Goal: Information Seeking & Learning: Check status

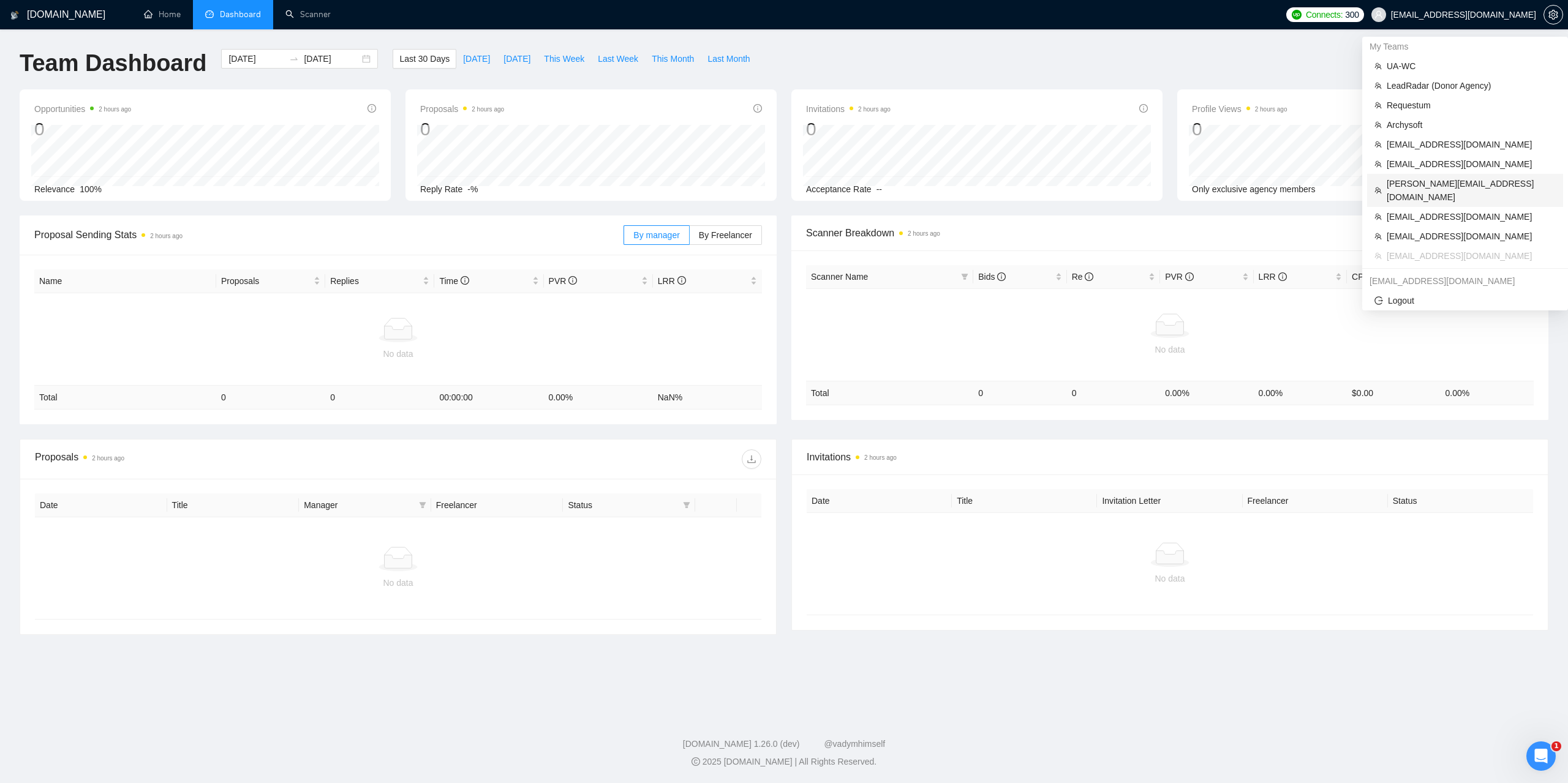
click at [1417, 182] on span "[PERSON_NAME][EMAIL_ADDRESS][DOMAIN_NAME]" at bounding box center [1471, 190] width 169 height 27
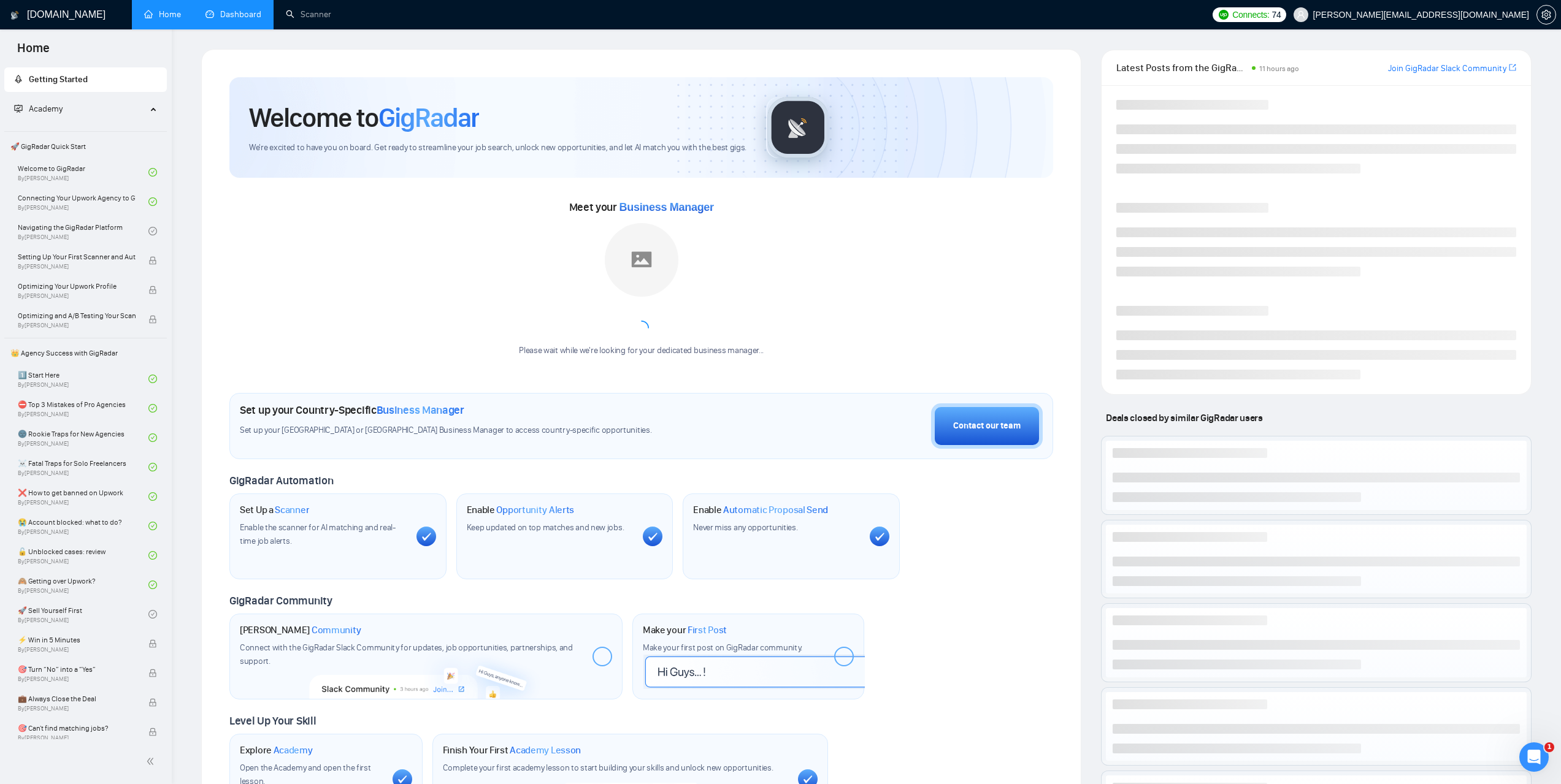
click at [239, 14] on link "Dashboard" at bounding box center [233, 14] width 56 height 10
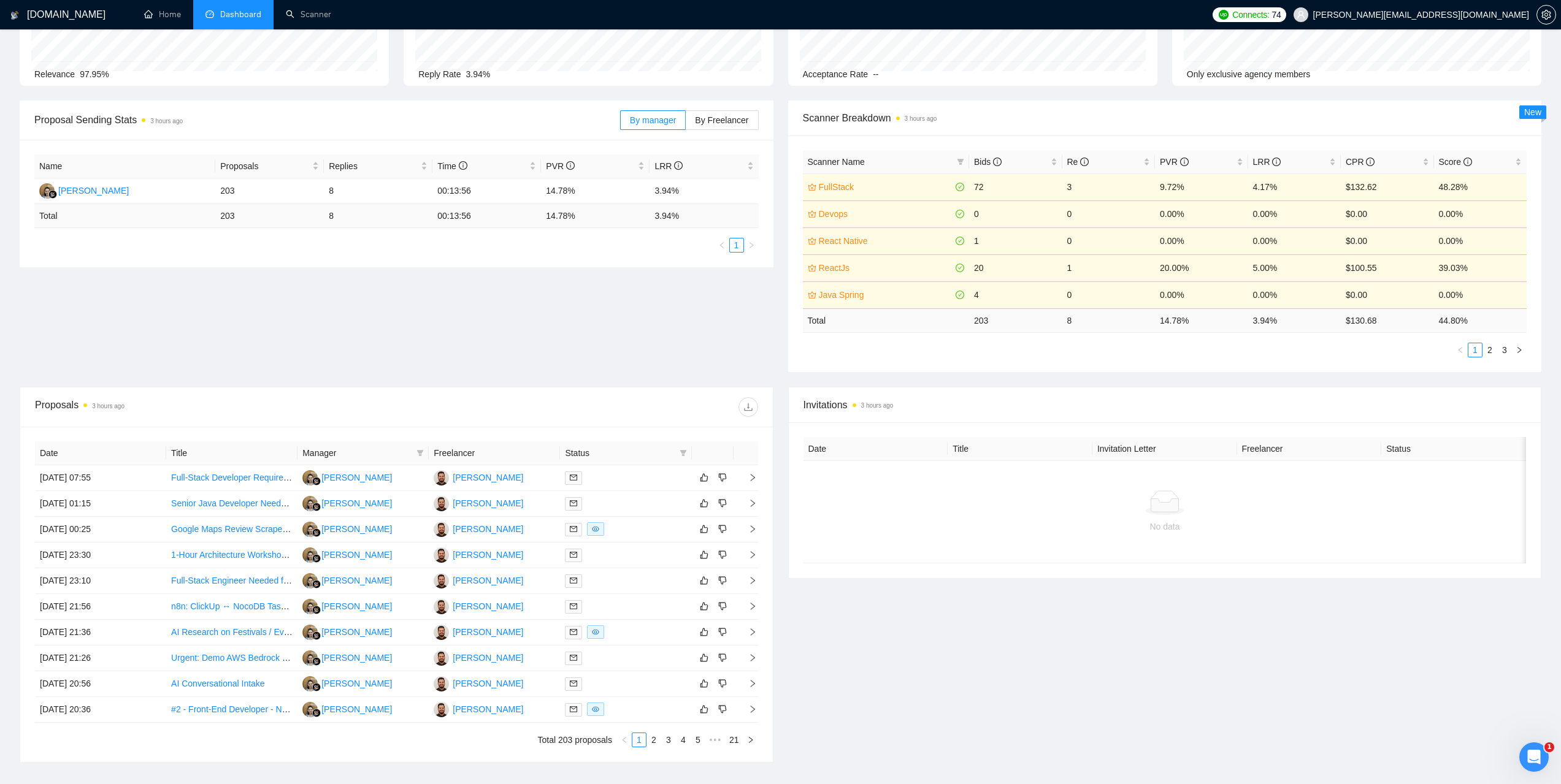
scroll to position [123, 0]
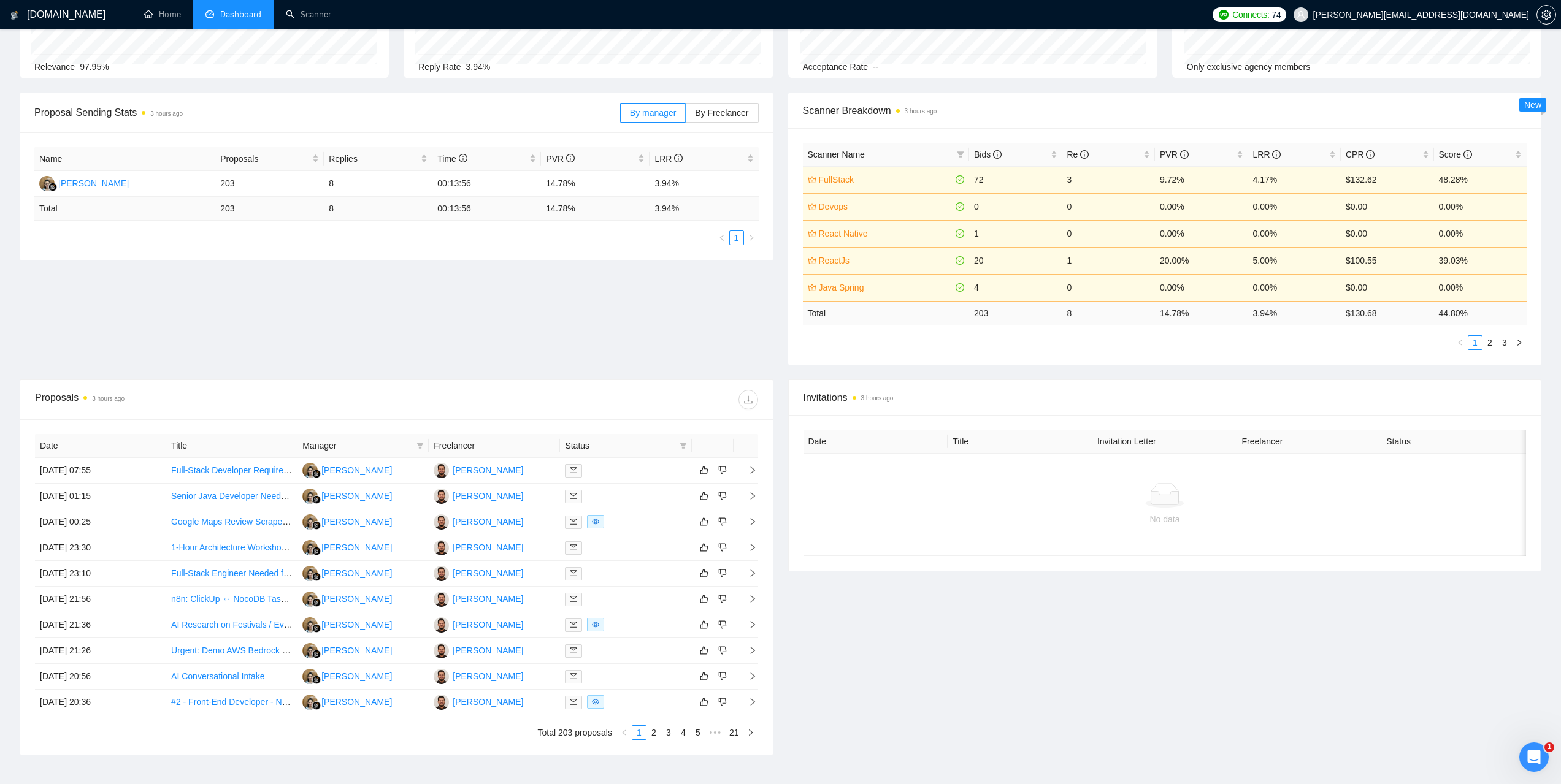
click at [80, 454] on th "Date" at bounding box center [101, 446] width 131 height 24
click at [79, 461] on td "[DATE] 07:55" at bounding box center [101, 471] width 131 height 26
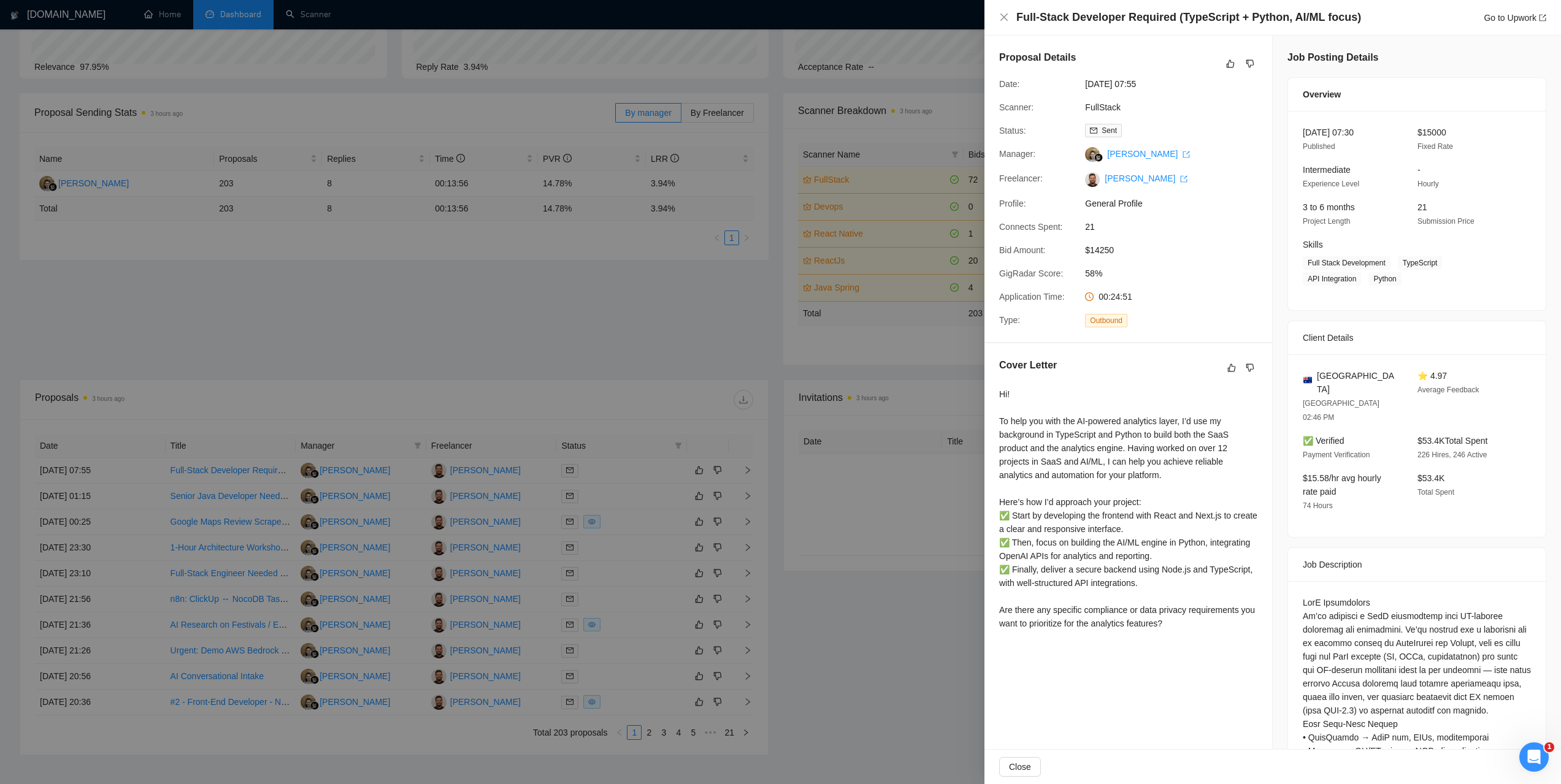
click at [278, 317] on div at bounding box center [780, 392] width 1561 height 784
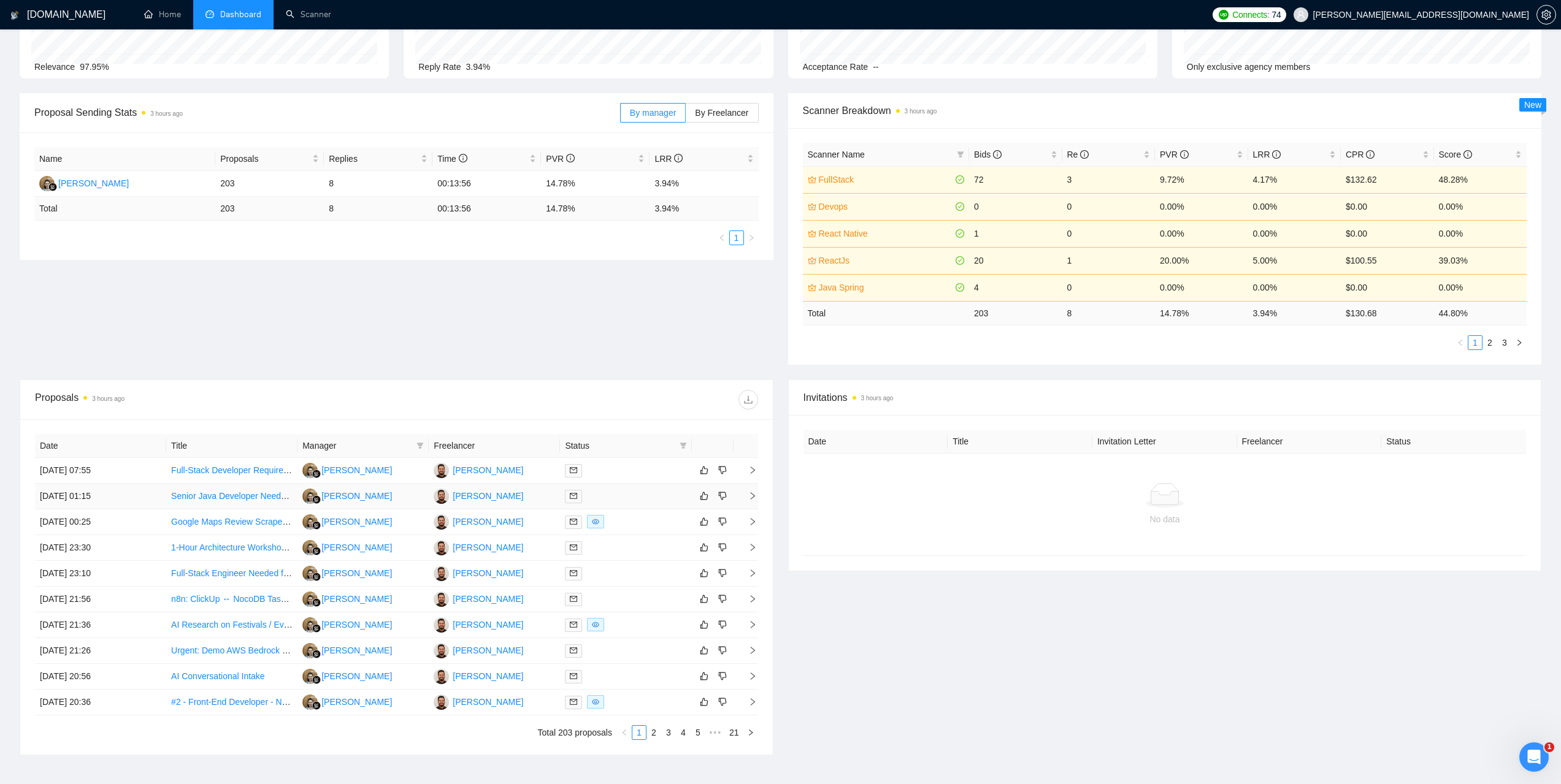
click at [88, 491] on td "[DATE] 01:15" at bounding box center [101, 497] width 131 height 26
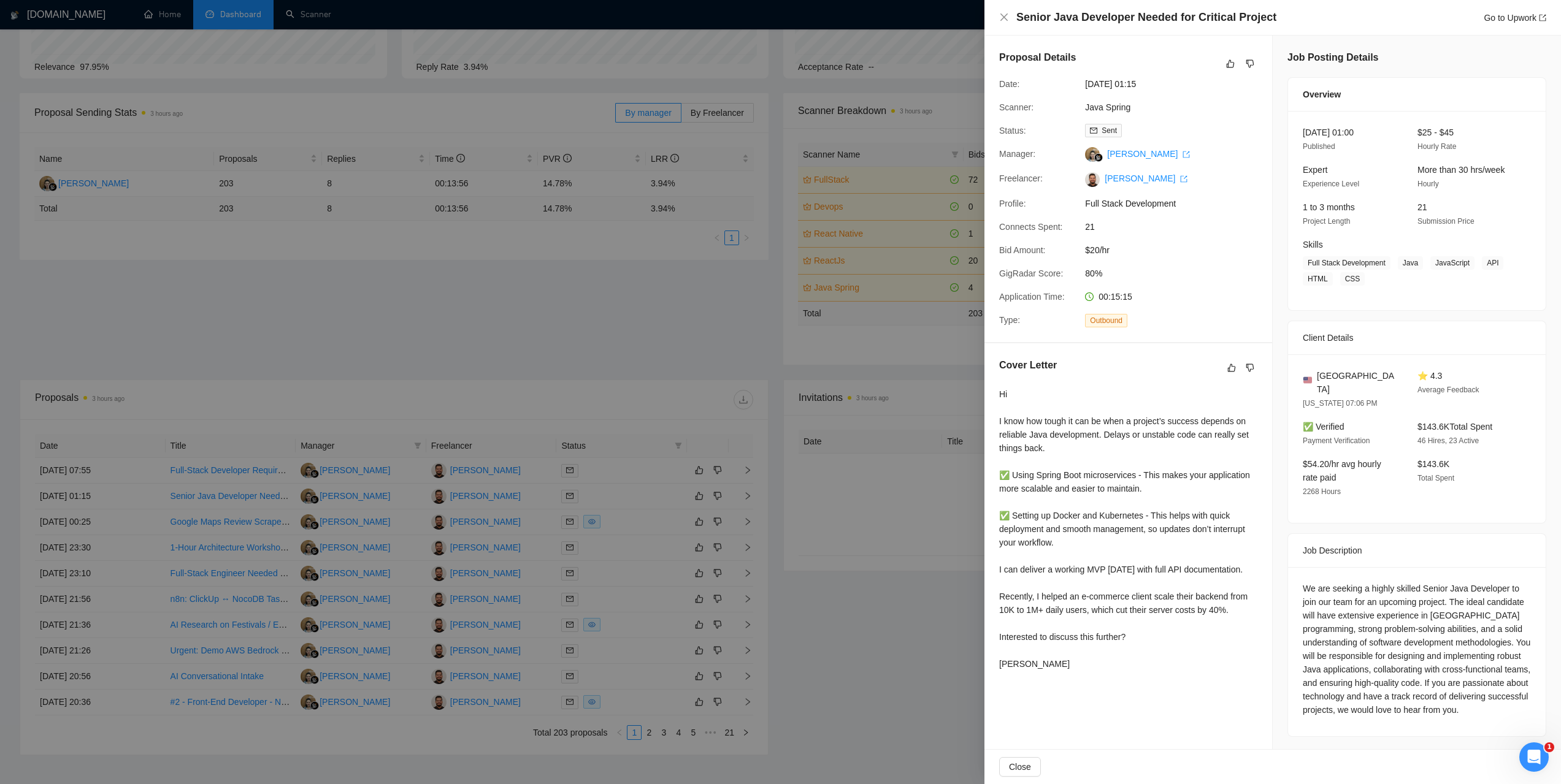
click at [271, 331] on div at bounding box center [780, 392] width 1561 height 784
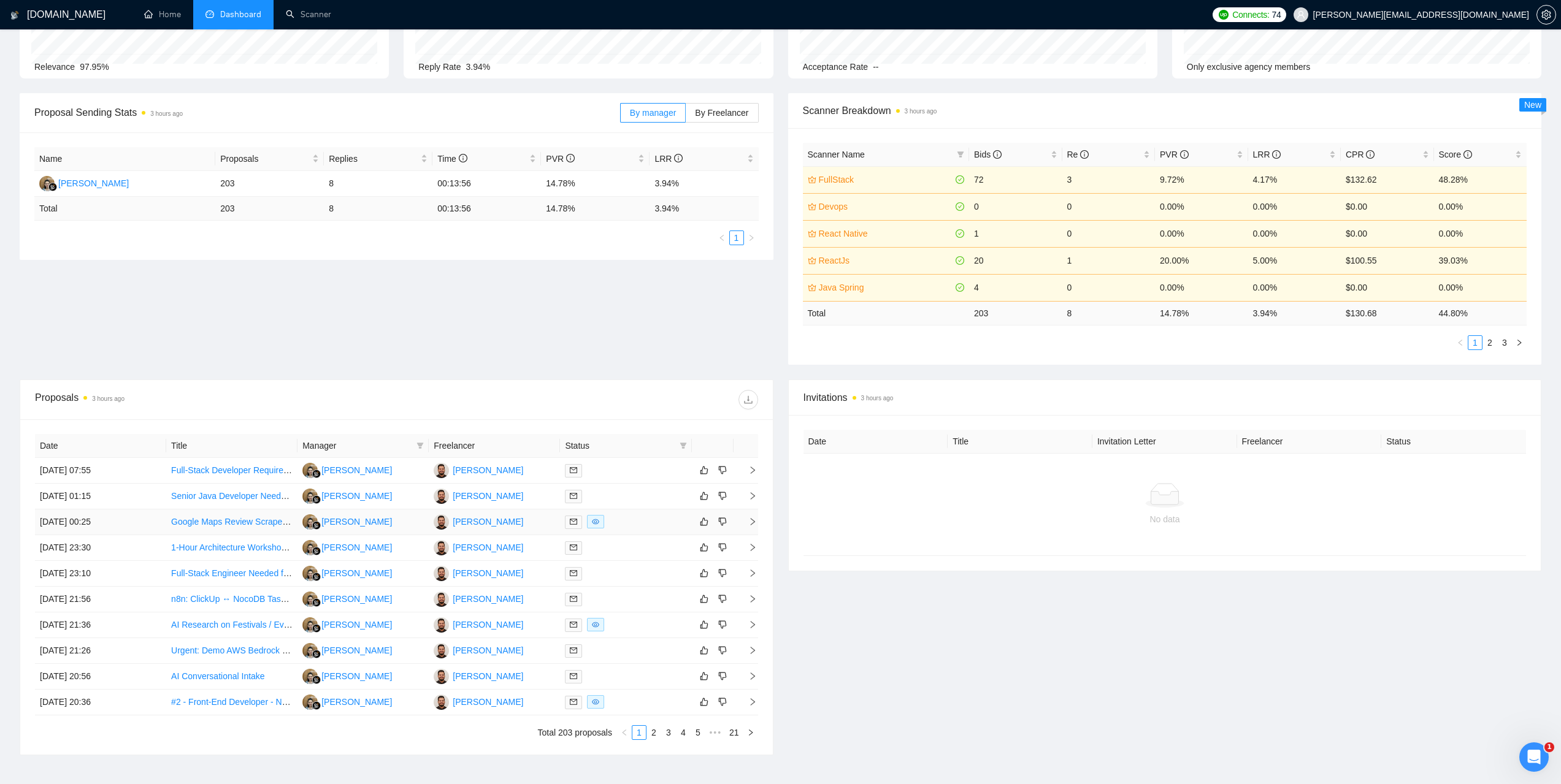
click at [83, 523] on td "[DATE] 00:25" at bounding box center [101, 523] width 131 height 26
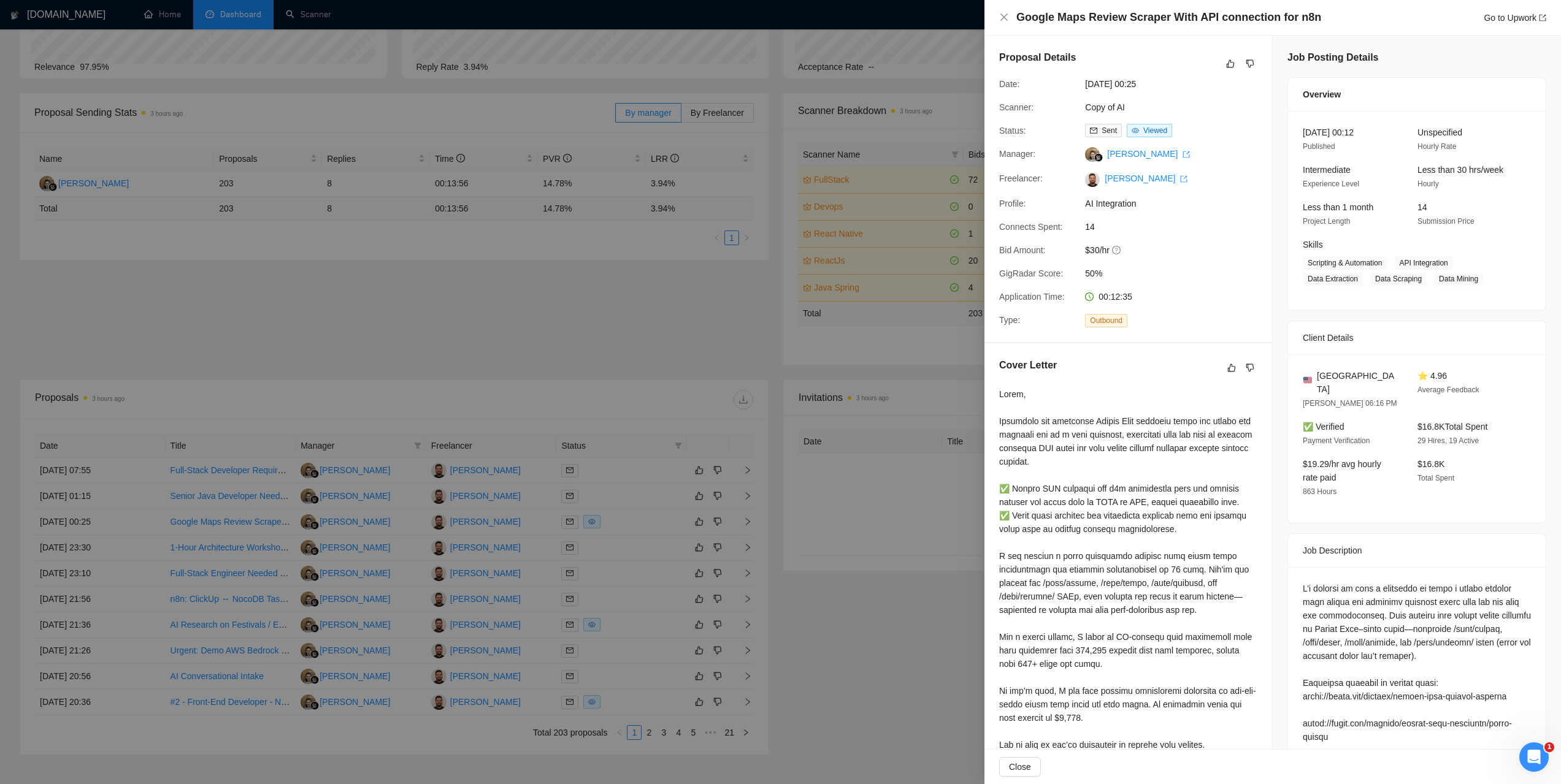
click at [301, 280] on div at bounding box center [780, 392] width 1561 height 784
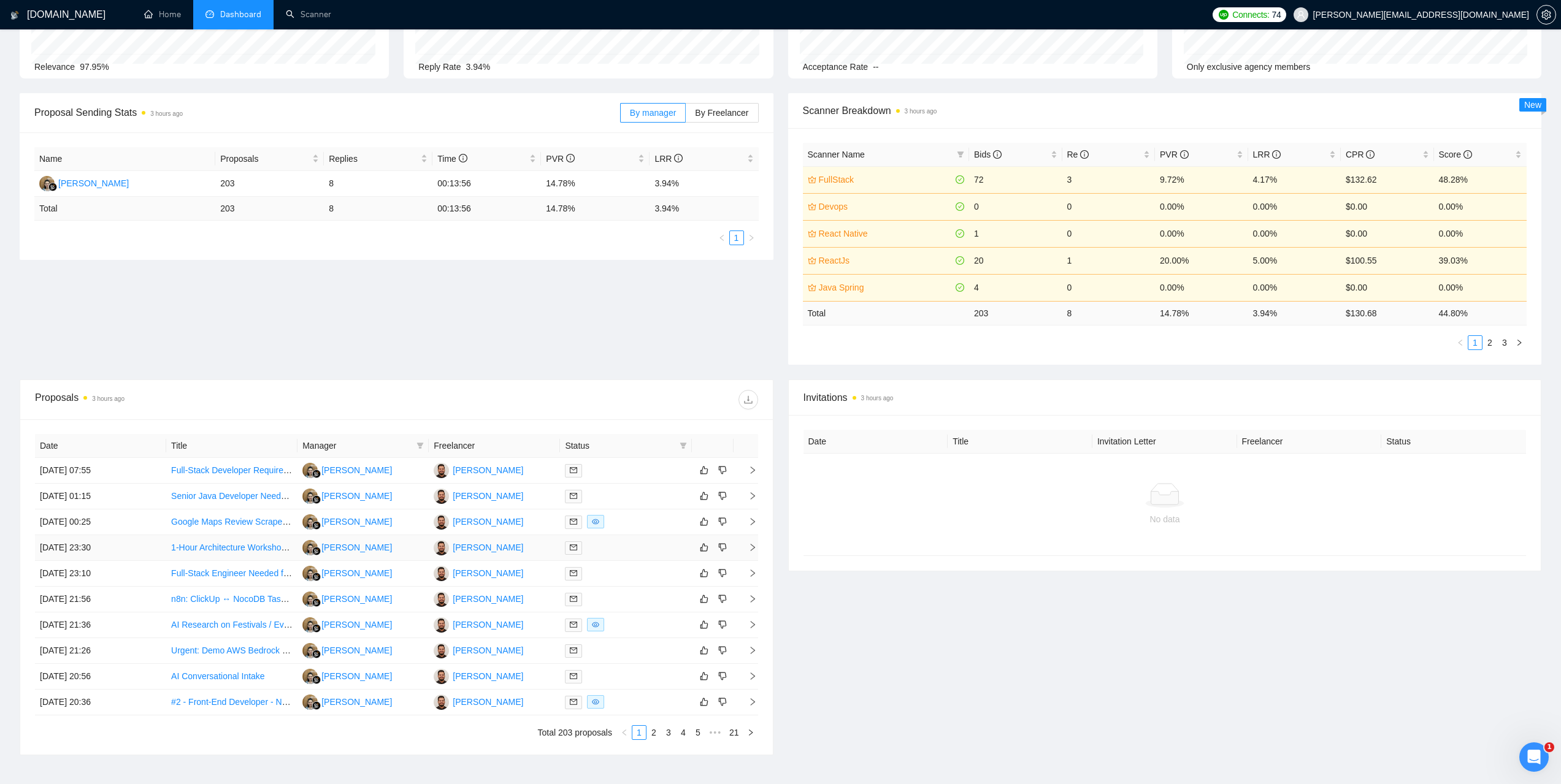
click at [88, 550] on td "[DATE] 23:30" at bounding box center [101, 548] width 131 height 26
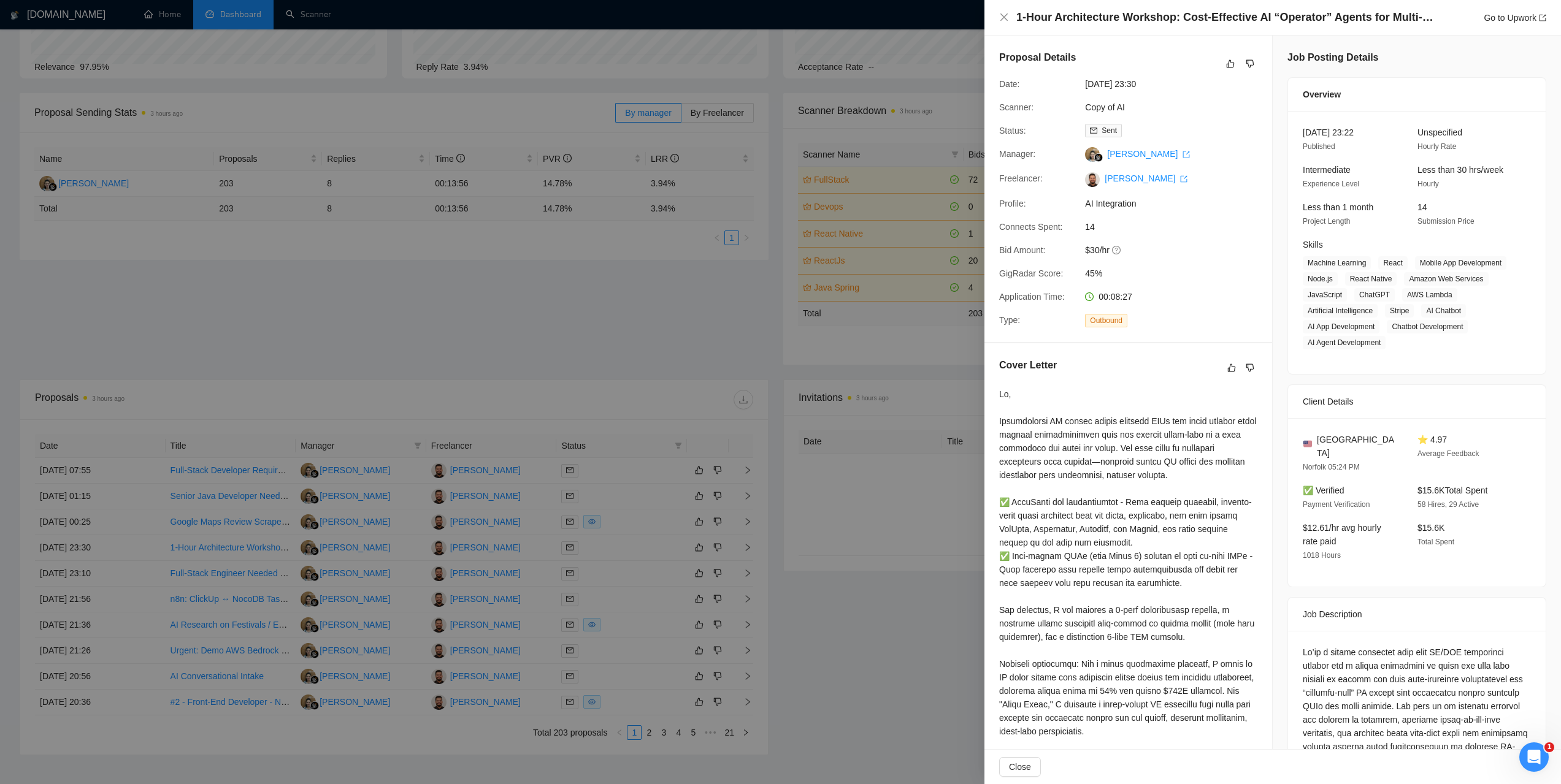
click at [300, 296] on div at bounding box center [780, 392] width 1561 height 784
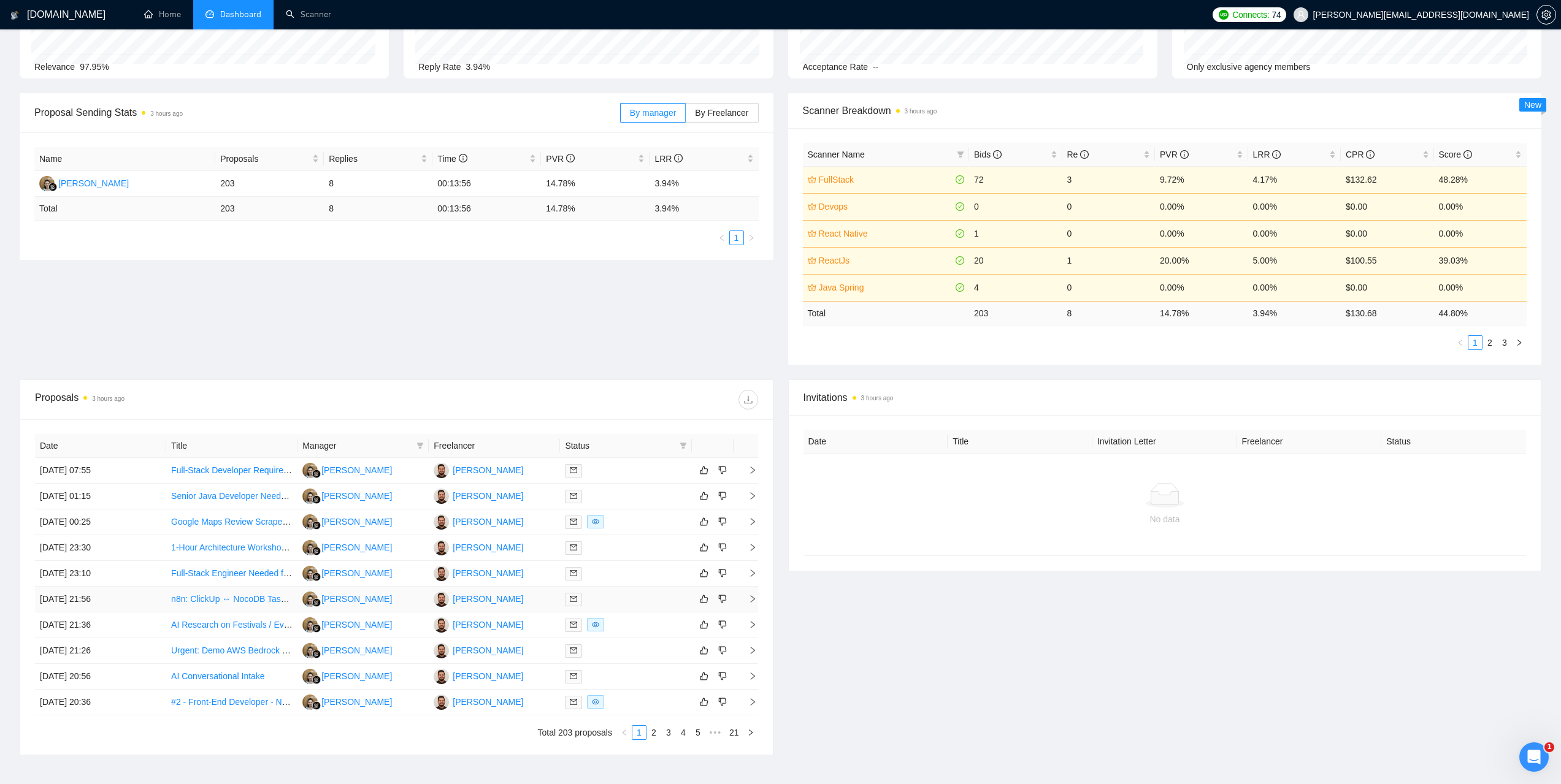
click at [89, 595] on td "[DATE] 21:56" at bounding box center [101, 599] width 131 height 26
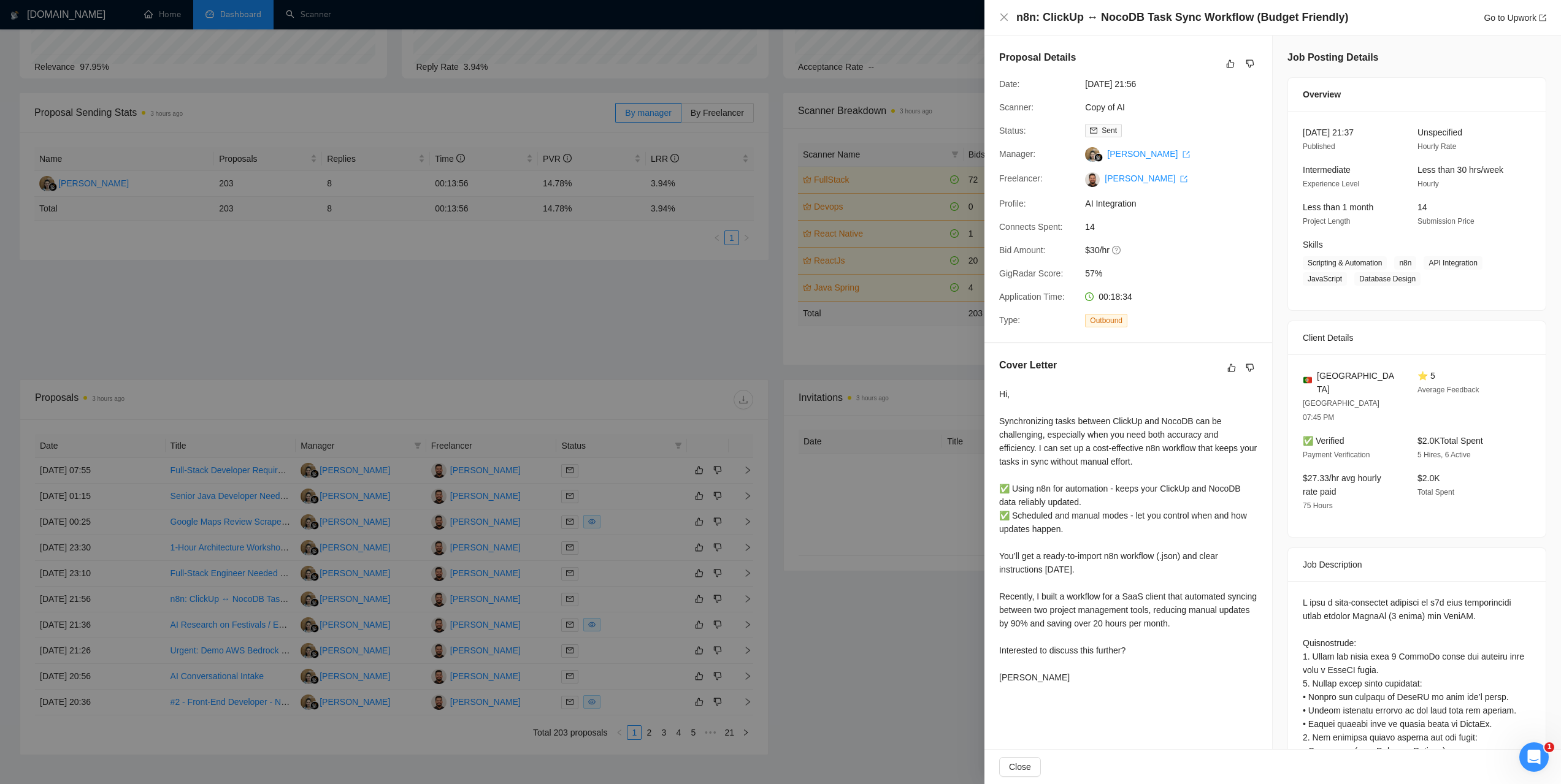
click at [231, 326] on div at bounding box center [780, 392] width 1561 height 784
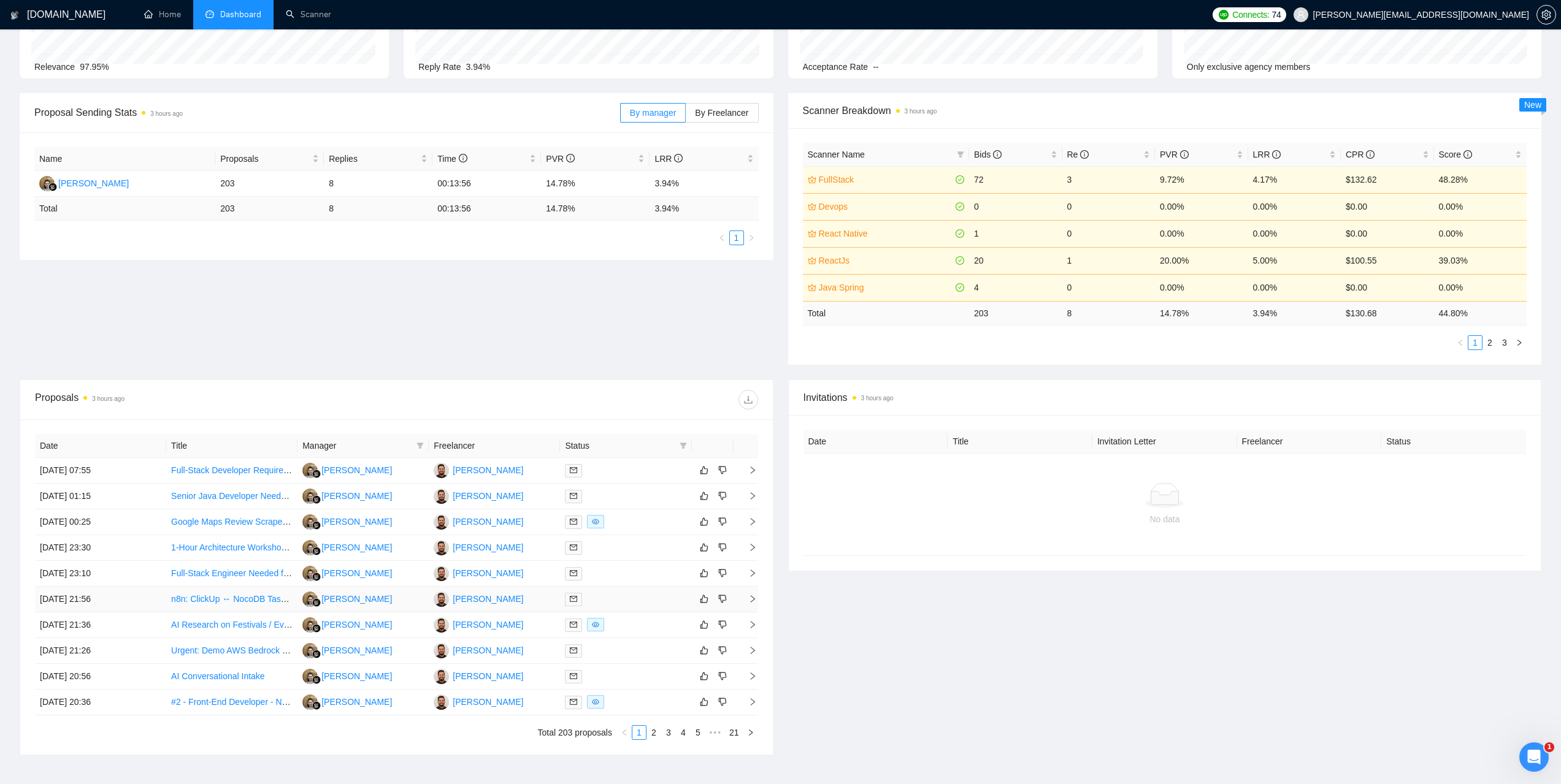
click at [87, 604] on td "[DATE] 21:56" at bounding box center [101, 599] width 131 height 26
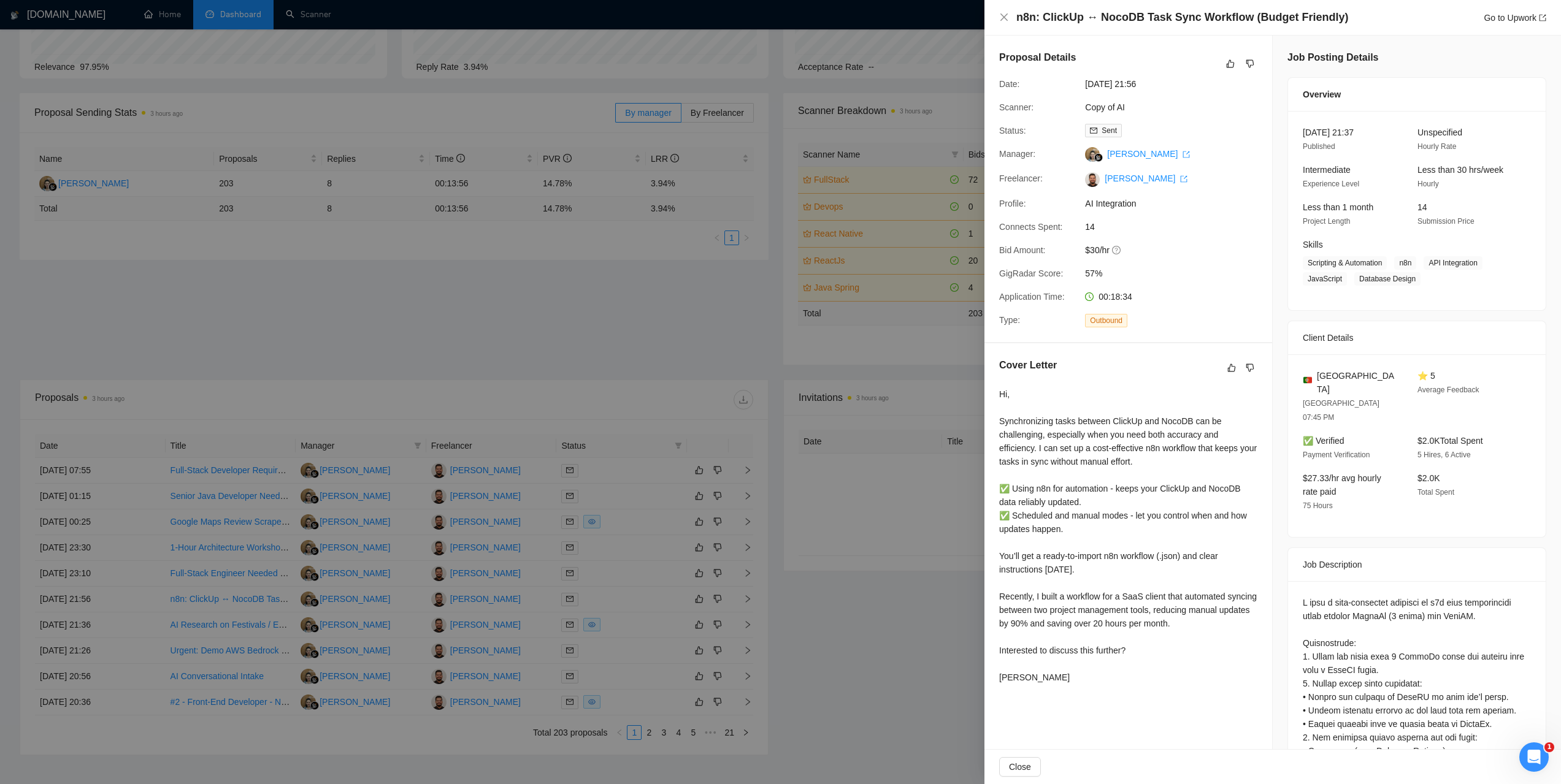
click at [325, 307] on div at bounding box center [780, 392] width 1561 height 784
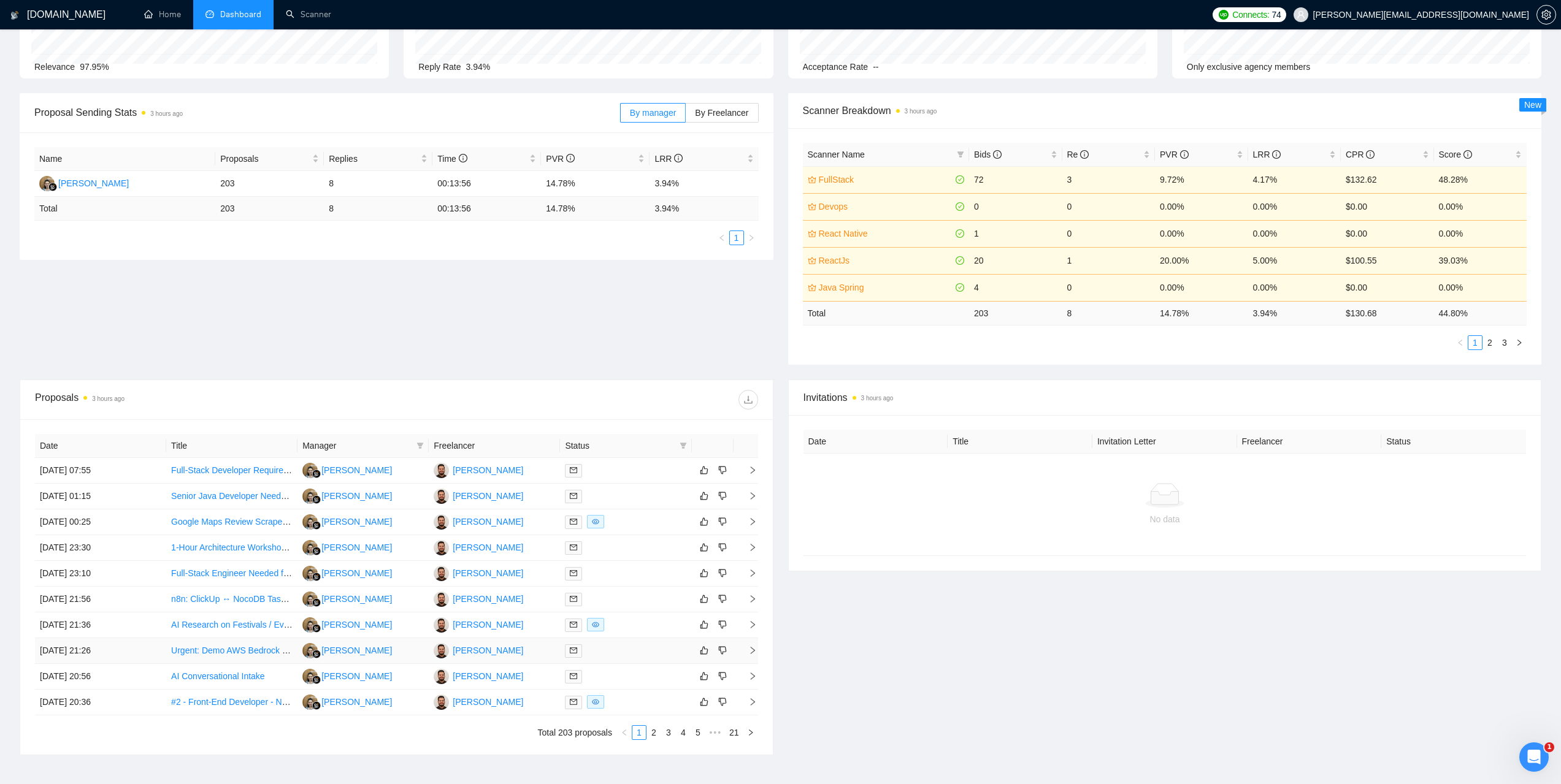
click at [75, 659] on td "[DATE] 21:26" at bounding box center [101, 651] width 131 height 26
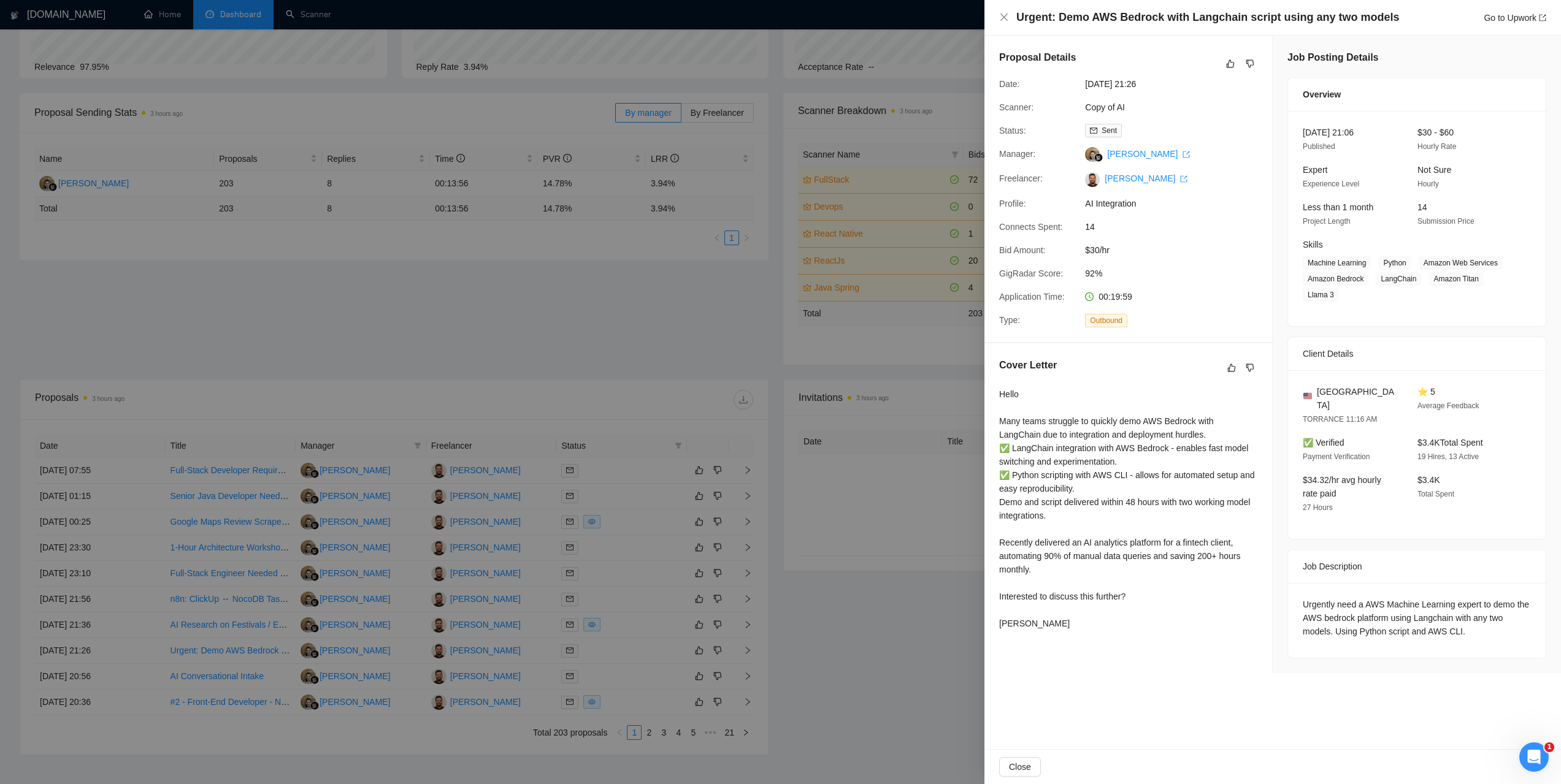
click at [284, 335] on div at bounding box center [780, 392] width 1561 height 784
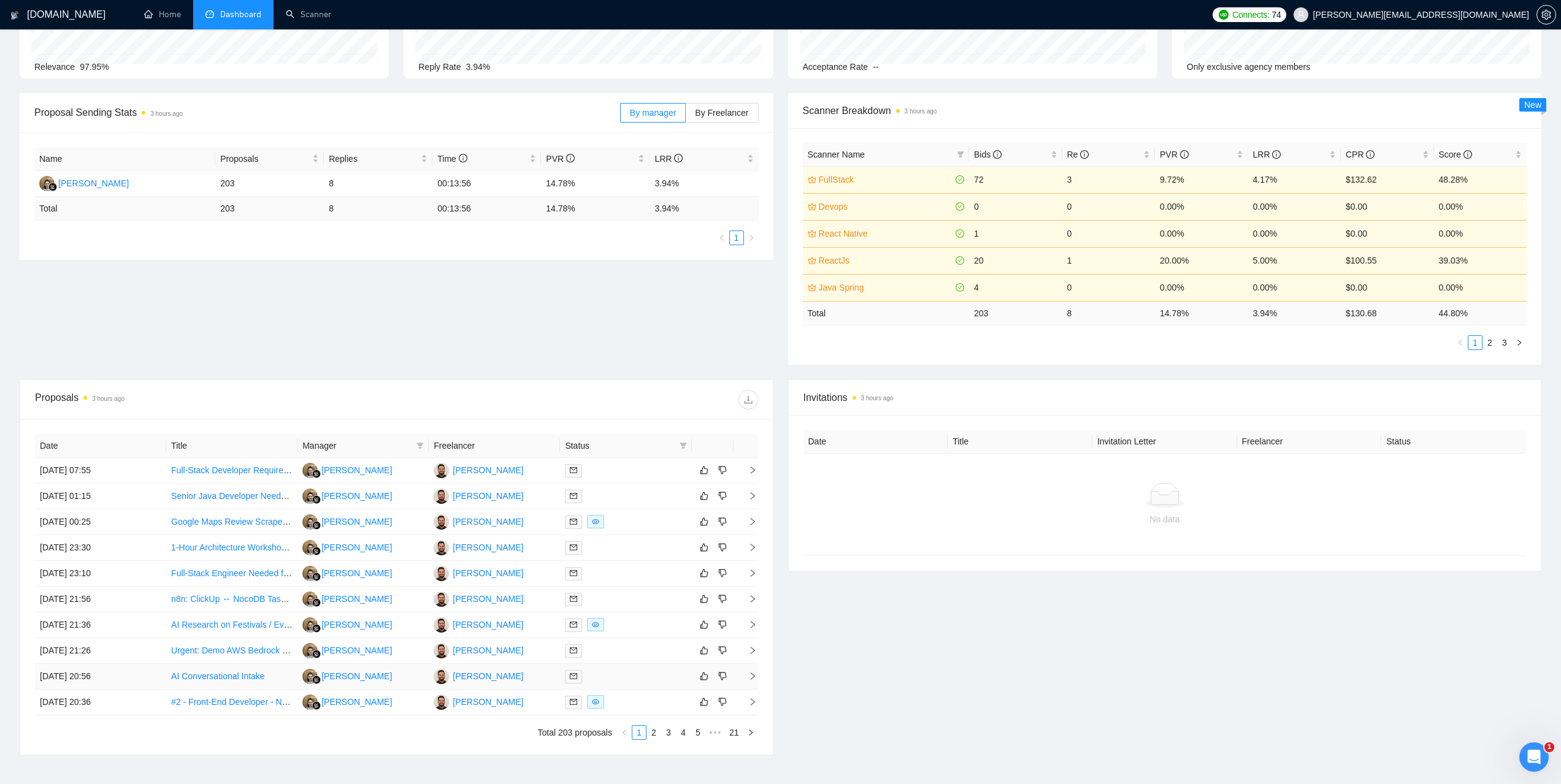
click at [78, 675] on td "[DATE] 20:56" at bounding box center [101, 677] width 131 height 26
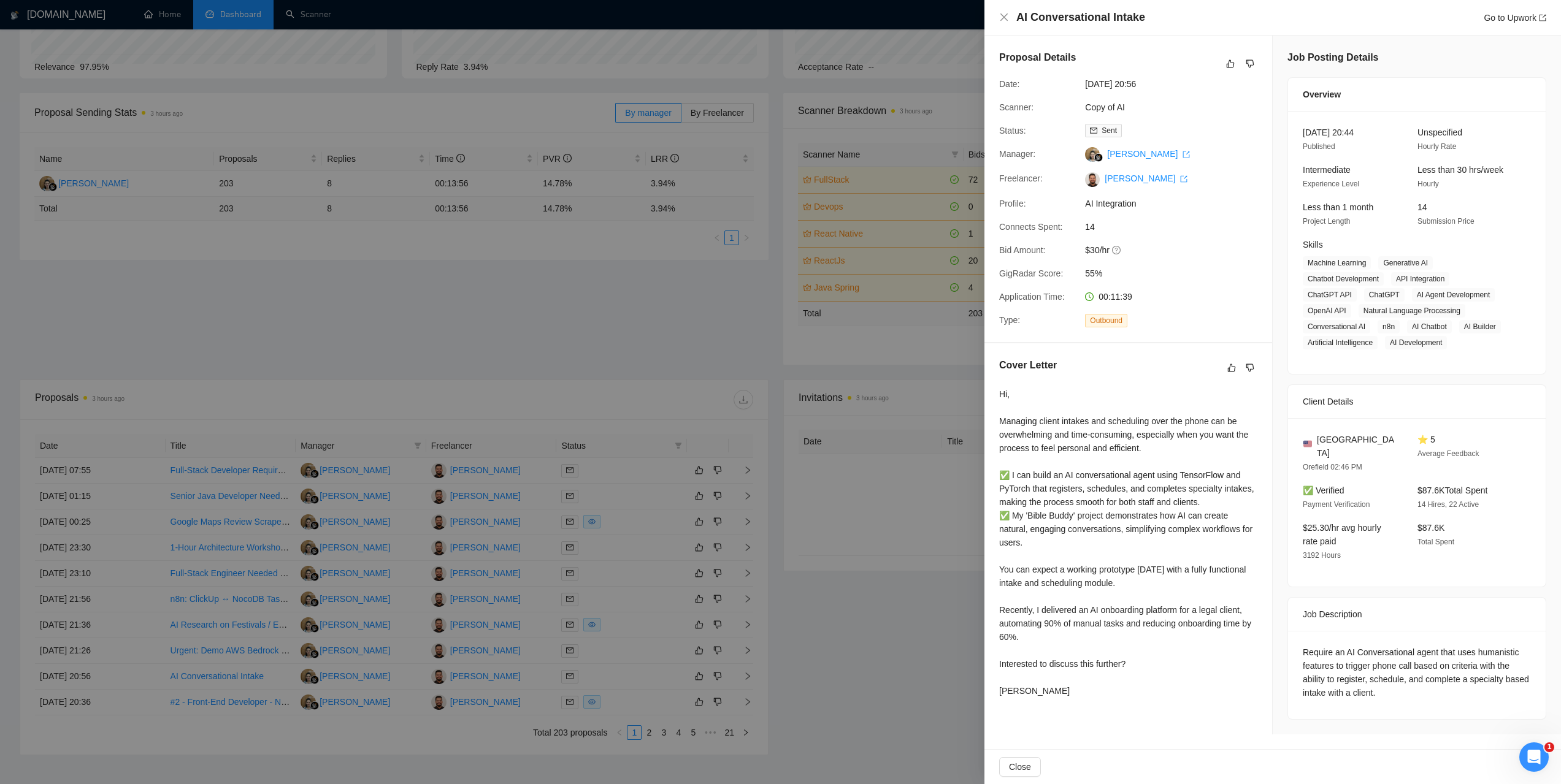
click at [338, 328] on div at bounding box center [780, 392] width 1561 height 784
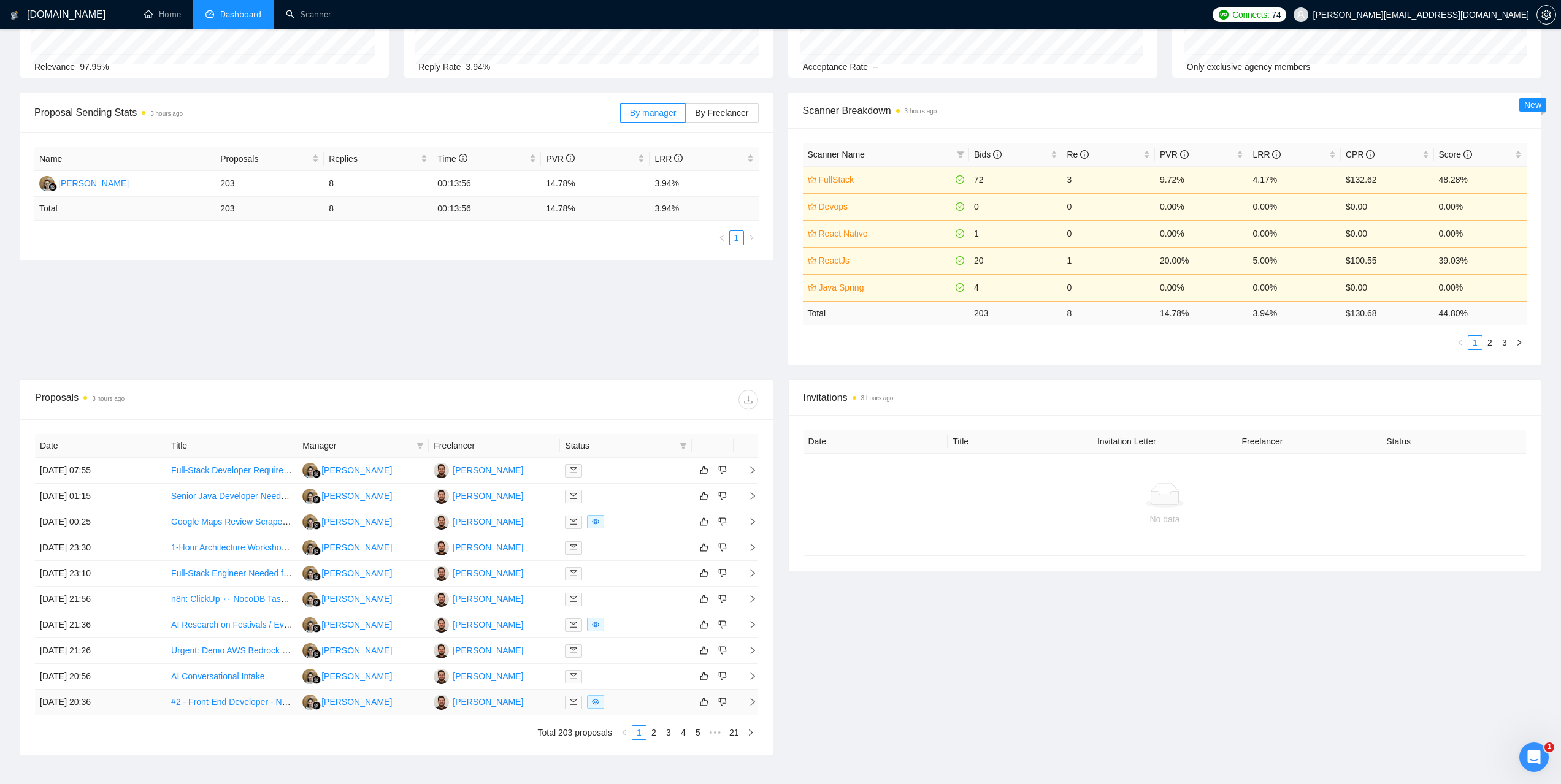
click at [83, 711] on td "[DATE] 20:36" at bounding box center [101, 703] width 131 height 26
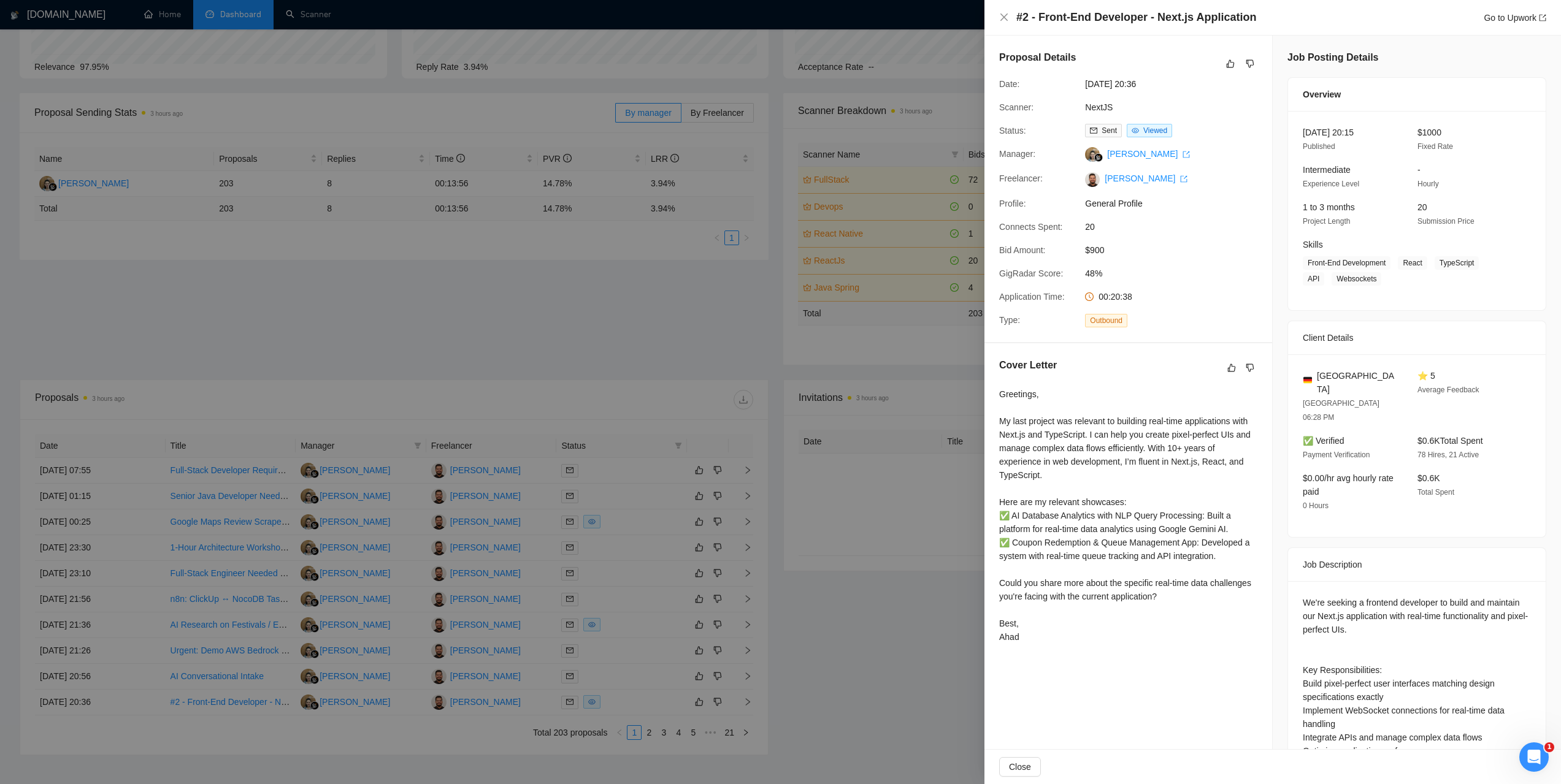
click at [351, 319] on div at bounding box center [780, 392] width 1561 height 784
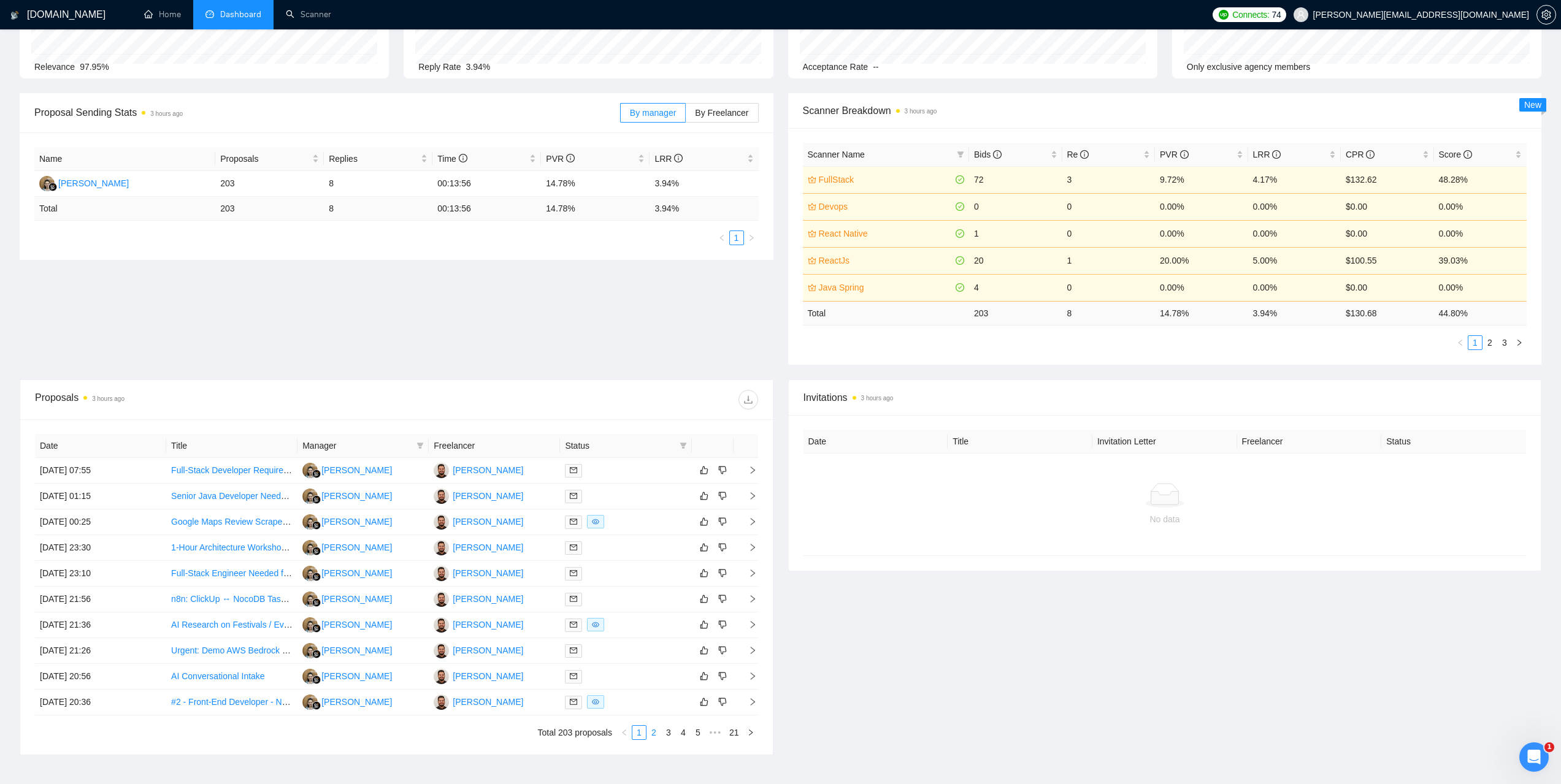
click at [654, 737] on link "2" at bounding box center [654, 732] width 14 height 14
